Goal: Task Accomplishment & Management: Manage account settings

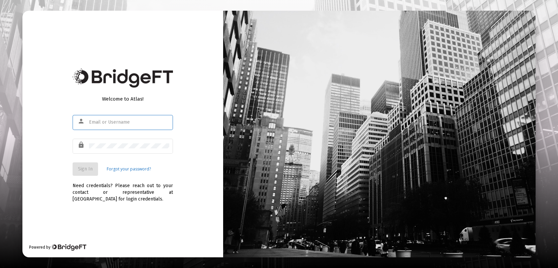
click at [90, 123] on input "text" at bounding box center [129, 122] width 80 height 5
type input "[EMAIL_ADDRESS][DOMAIN_NAME]"
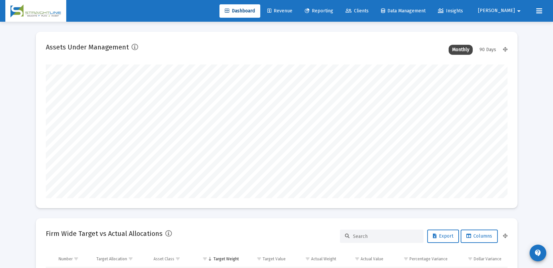
scroll to position [134, 249]
click at [512, 10] on span "[PERSON_NAME]" at bounding box center [496, 11] width 37 height 6
click at [515, 27] on span "Settings" at bounding box center [522, 28] width 20 height 16
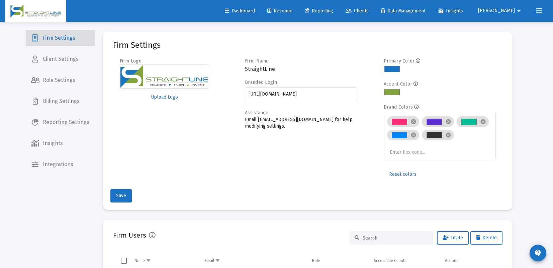
click at [63, 39] on span "Firm Settings" at bounding box center [60, 38] width 69 height 16
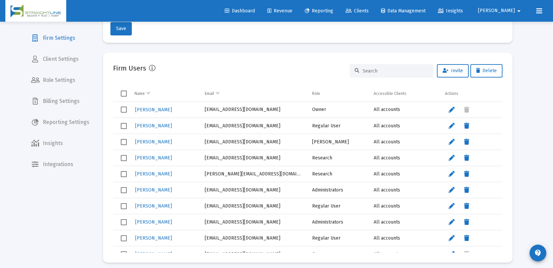
click at [55, 58] on span "Client Settings" at bounding box center [60, 59] width 69 height 16
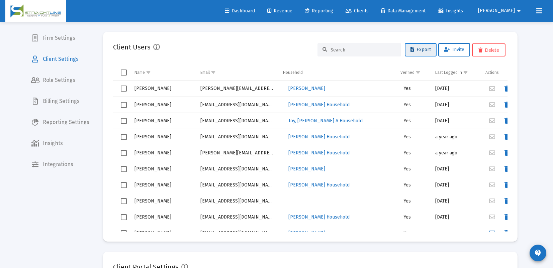
click at [419, 50] on span "Export" at bounding box center [421, 50] width 20 height 6
click at [516, 12] on mat-icon "arrow_drop_down" at bounding box center [519, 10] width 8 height 13
drag, startPoint x: 517, startPoint y: 45, endPoint x: 512, endPoint y: 41, distance: 6.4
click at [517, 45] on button "Logout" at bounding box center [517, 44] width 40 height 16
